Goal: Information Seeking & Learning: Check status

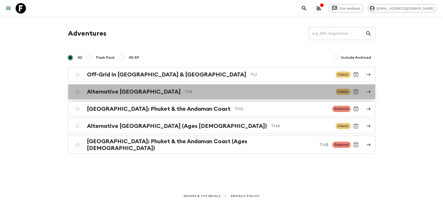
click at [142, 95] on h2 "Alternative [GEOGRAPHIC_DATA]" at bounding box center [134, 91] width 94 height 7
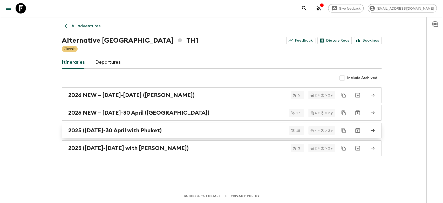
click at [122, 132] on h2 "2025 ([DATE]-30 April with Phuket)" at bounding box center [114, 130] width 93 height 7
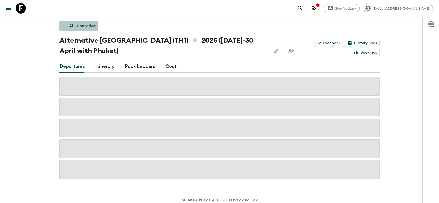
click at [69, 23] on link "All itineraries" at bounding box center [78, 26] width 39 height 10
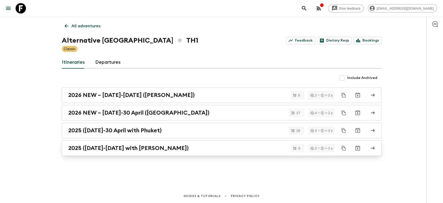
click at [108, 147] on h2 "2025 ([DATE]-[DATE] with [PERSON_NAME])" at bounding box center [128, 148] width 120 height 7
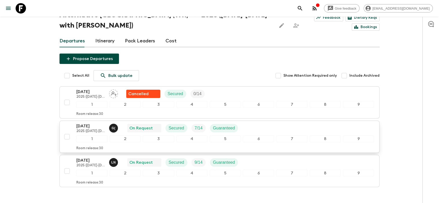
scroll to position [56, 0]
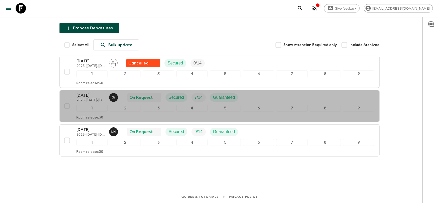
click at [259, 96] on div "[DATE] 2025 ([DATE]-[DATE] with [PERSON_NAME]) G ( On Request Secured 7 / 14 Gu…" at bounding box center [225, 97] width 298 height 10
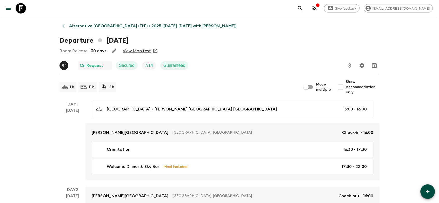
click at [135, 52] on link "View Manifest" at bounding box center [137, 50] width 28 height 5
